Goal: Task Accomplishment & Management: Manage account settings

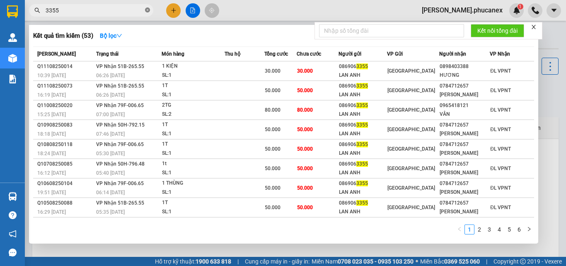
click at [149, 11] on icon "close-circle" at bounding box center [147, 9] width 5 height 5
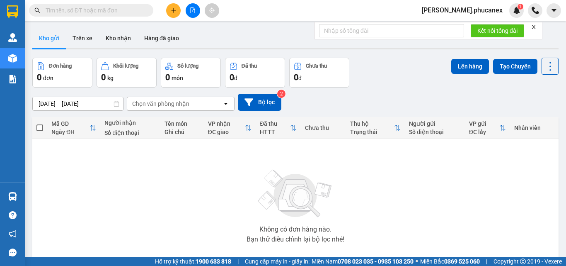
click at [120, 13] on input "text" at bounding box center [95, 10] width 98 height 9
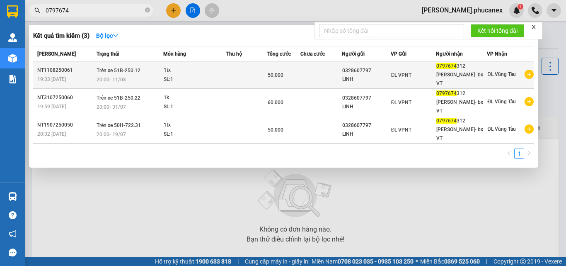
type input "0797674"
click at [188, 70] on div "1tx" at bounding box center [195, 70] width 62 height 9
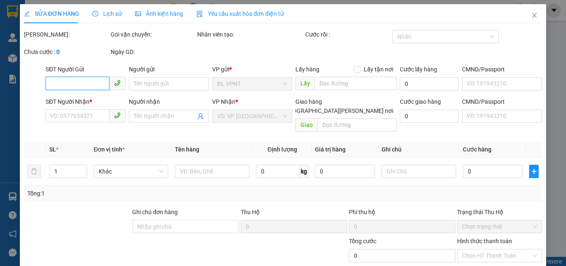
type input "0328607797"
type input "LINH"
type input "0797674312"
type input "[PERSON_NAME]- bx VT"
type input "50.000"
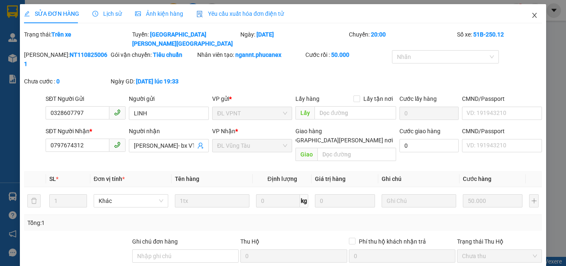
click at [531, 17] on icon "close" at bounding box center [534, 15] width 7 height 7
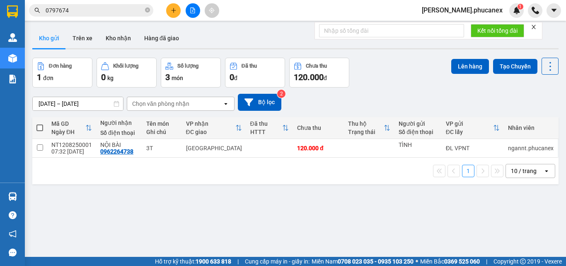
click at [120, 9] on input "0797674" at bounding box center [95, 10] width 98 height 9
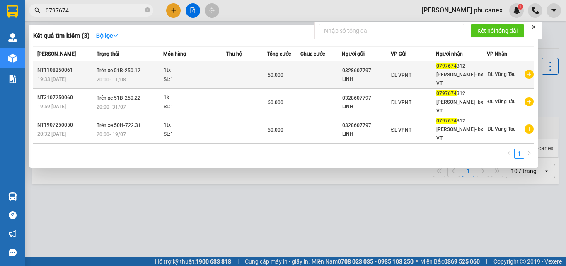
click at [207, 75] on div "SL: 1" at bounding box center [195, 79] width 62 height 9
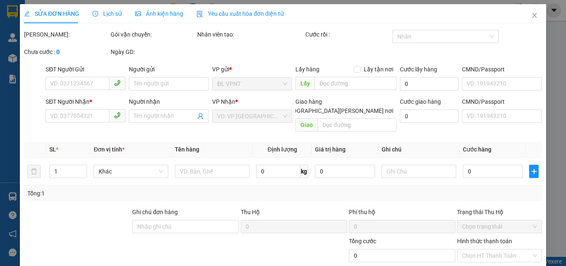
type input "0328607797"
type input "LINH"
type input "0797674312"
type input "[PERSON_NAME]- bx VT"
type input "50.000"
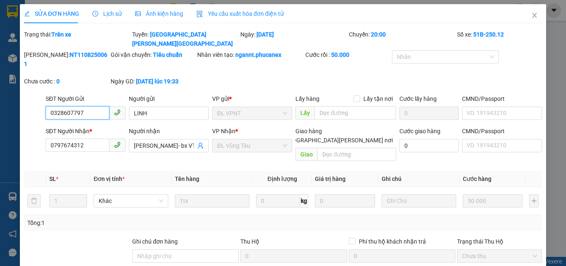
drag, startPoint x: 84, startPoint y: 97, endPoint x: 0, endPoint y: 107, distance: 84.3
click at [1, 107] on div "SỬA ĐƠN HÀNG Lịch sử [PERSON_NAME] hàng Yêu cầu xuất [PERSON_NAME] điện tử Tota…" at bounding box center [283, 133] width 566 height 266
click at [92, 138] on input "0797674312" at bounding box center [78, 144] width 64 height 13
